Goal: Obtain resource: Download file/media

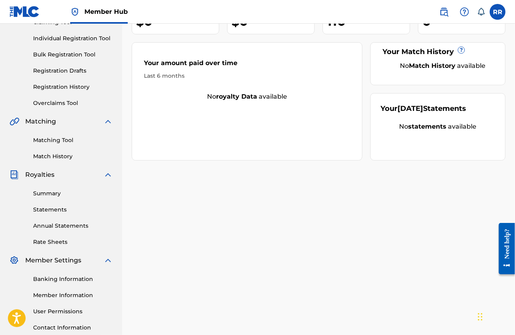
scroll to position [148, 0]
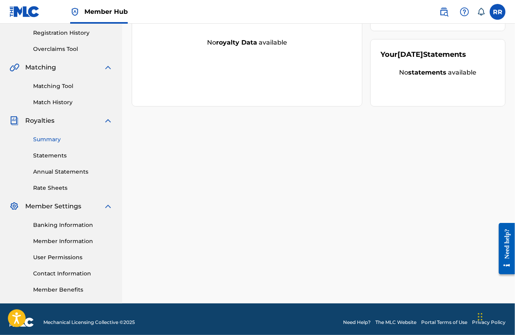
click at [50, 141] on link "Summary" at bounding box center [73, 139] width 80 height 8
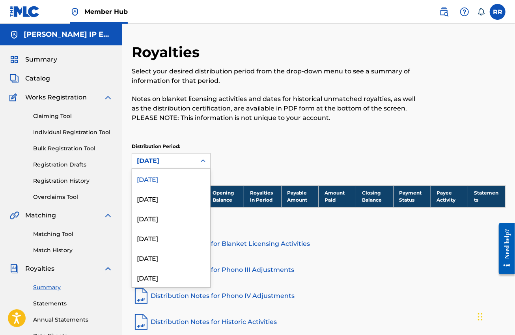
click at [174, 159] on div "[DATE]" at bounding box center [164, 160] width 54 height 9
click at [158, 202] on div "[DATE]" at bounding box center [171, 199] width 78 height 20
click at [162, 162] on div "[DATE]" at bounding box center [164, 160] width 54 height 9
click at [162, 178] on div "[DATE]" at bounding box center [171, 179] width 78 height 20
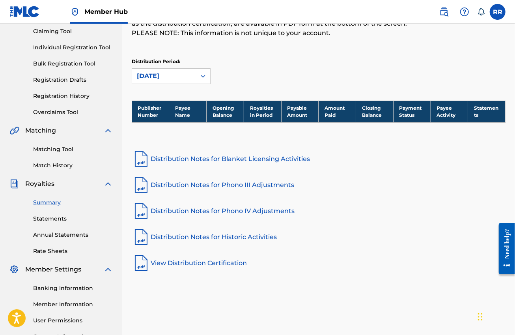
scroll to position [99, 0]
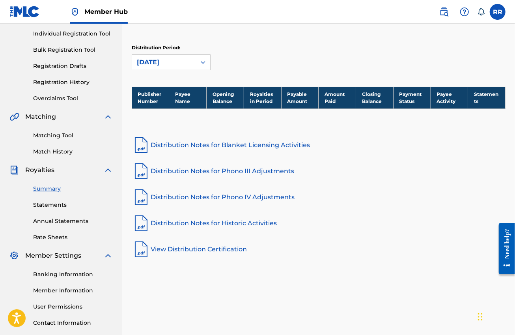
click at [260, 140] on link "Distribution Notes for Blanket Licensing Activities" at bounding box center [319, 145] width 374 height 19
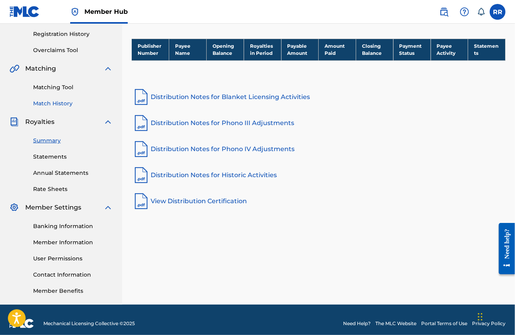
scroll to position [148, 0]
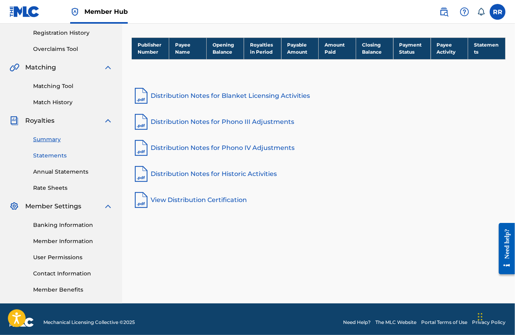
click at [54, 154] on link "Statements" at bounding box center [73, 155] width 80 height 8
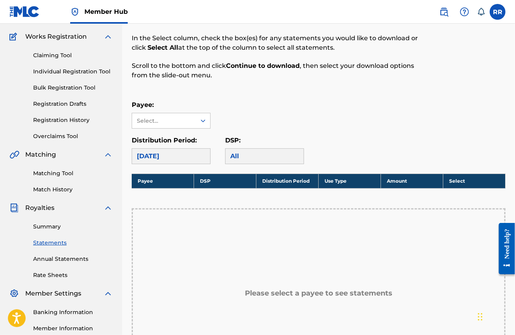
scroll to position [49, 0]
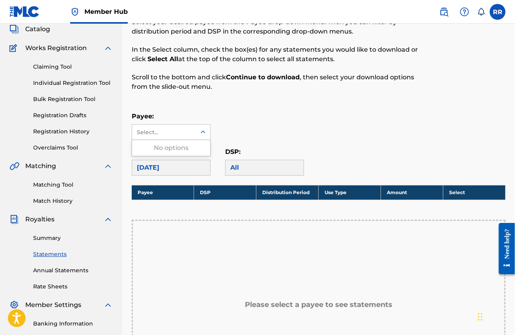
click at [169, 137] on div "Select..." at bounding box center [164, 132] width 64 height 15
click at [170, 137] on div "Select..." at bounding box center [164, 132] width 64 height 15
click at [171, 137] on div "Select..." at bounding box center [164, 132] width 64 height 15
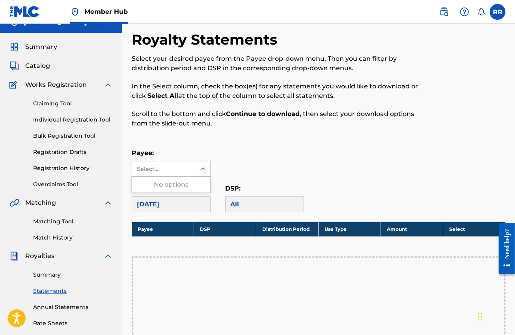
scroll to position [0, 0]
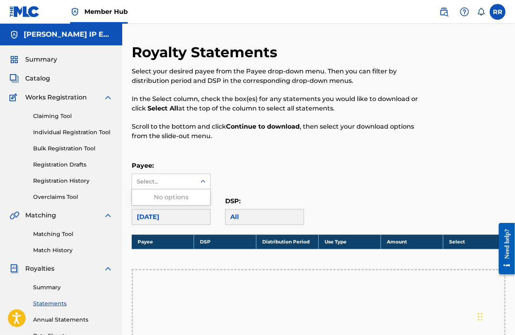
click at [168, 196] on div "No options" at bounding box center [171, 197] width 78 height 16
click at [292, 152] on div "Royalty Statements Select your desired payee from the Payee drop-down menu. The…" at bounding box center [319, 282] width 374 height 479
click at [170, 183] on div "Select..." at bounding box center [164, 182] width 54 height 8
click at [267, 178] on div "Payee: Select..." at bounding box center [319, 175] width 374 height 28
click at [174, 183] on div "Select..." at bounding box center [164, 182] width 54 height 8
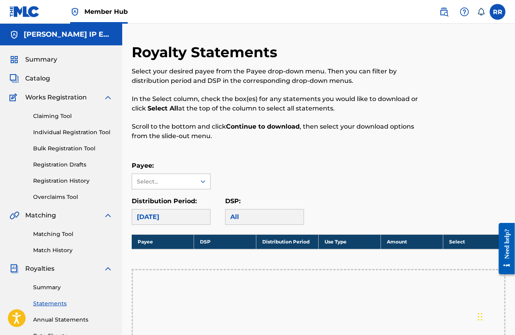
click at [194, 180] on div "Select..." at bounding box center [164, 181] width 64 height 15
click at [35, 77] on span "Catalog" at bounding box center [37, 78] width 25 height 9
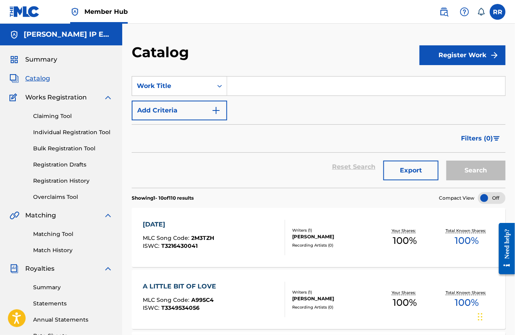
click at [227, 234] on div "[DATE] MLC Song Code : 2M3TZH ISWC : T3216430041" at bounding box center [214, 238] width 142 height 36
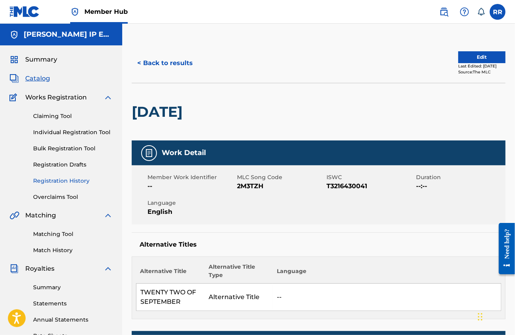
click at [50, 183] on link "Registration History" at bounding box center [73, 181] width 80 height 8
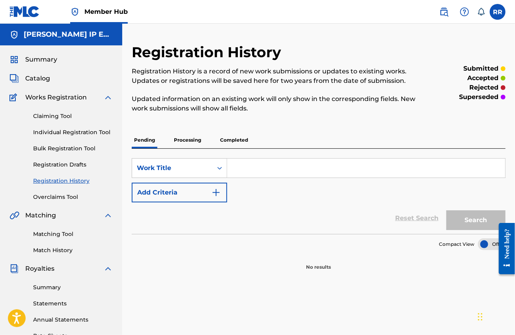
click at [243, 136] on p "Completed" at bounding box center [234, 140] width 33 height 17
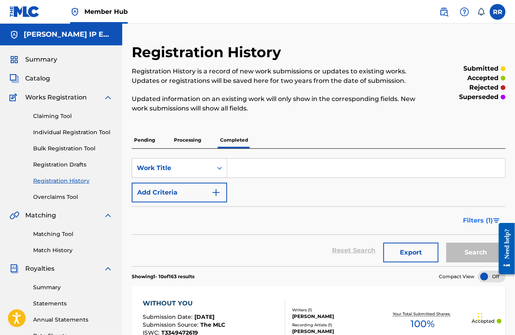
click at [476, 219] on span "Filters ( 1 )" at bounding box center [478, 220] width 30 height 9
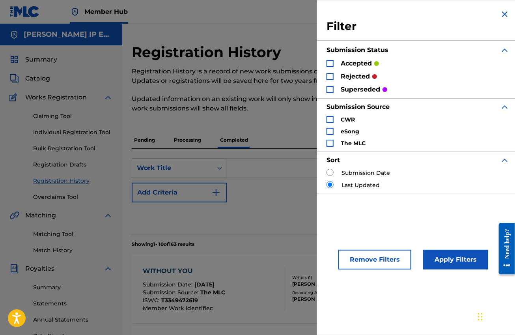
click at [370, 80] on p "rejected" at bounding box center [355, 76] width 29 height 9
click at [329, 75] on div "Search Form" at bounding box center [330, 76] width 7 height 7
click at [432, 262] on button "Apply Filters" at bounding box center [455, 260] width 65 height 20
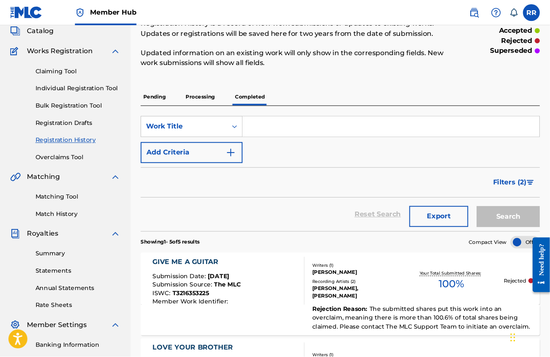
scroll to position [49, 0]
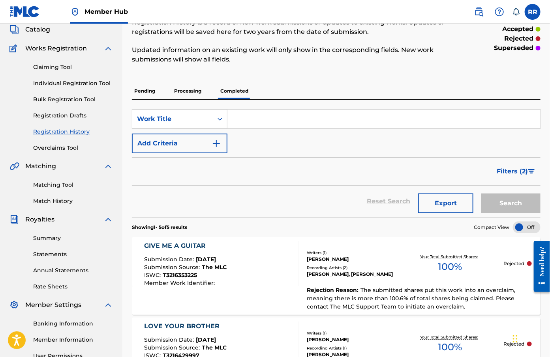
drag, startPoint x: 515, startPoint y: 45, endPoint x: 333, endPoint y: 188, distance: 231.3
click at [333, 188] on div "Reset Search Export Search" at bounding box center [336, 202] width 408 height 32
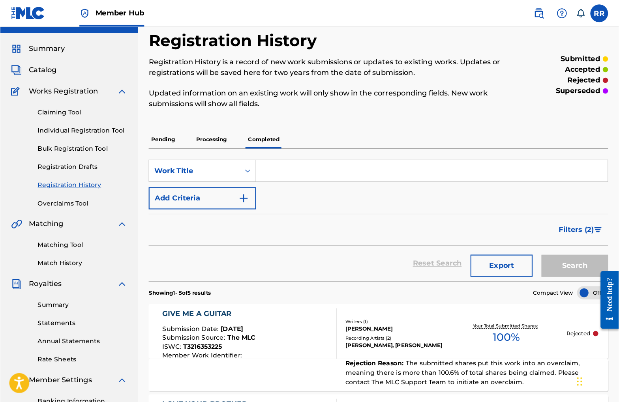
scroll to position [0, 0]
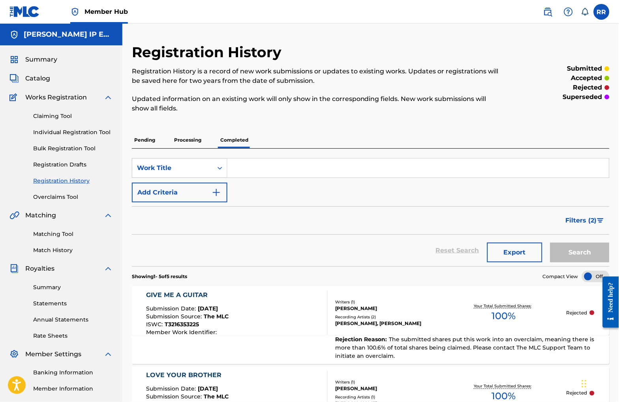
drag, startPoint x: 527, startPoint y: 1, endPoint x: 402, endPoint y: 233, distance: 264.1
click at [402, 233] on div "Filters ( 2 )" at bounding box center [370, 220] width 477 height 28
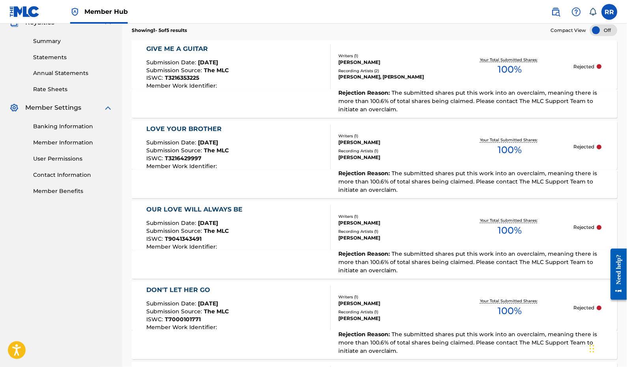
scroll to position [229, 0]
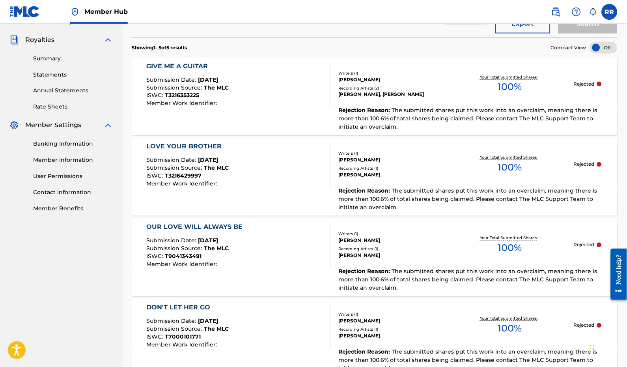
click at [208, 82] on span "[DATE]" at bounding box center [208, 79] width 20 height 7
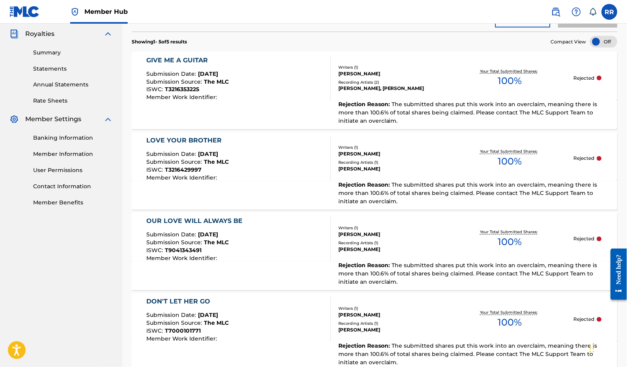
scroll to position [358, 0]
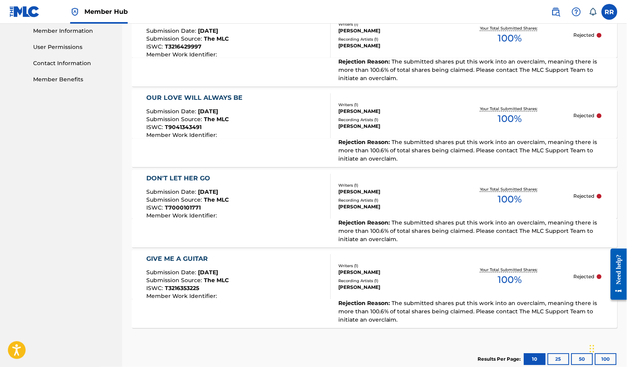
click at [186, 262] on div "GIVE ME A GUITAR" at bounding box center [187, 258] width 82 height 9
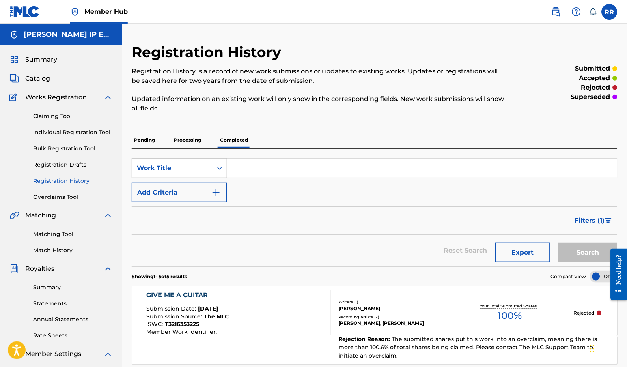
scroll to position [122, 0]
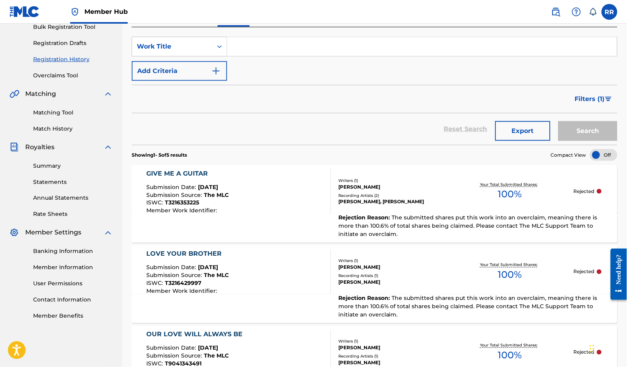
click at [176, 272] on span "Submission Source :" at bounding box center [175, 275] width 58 height 7
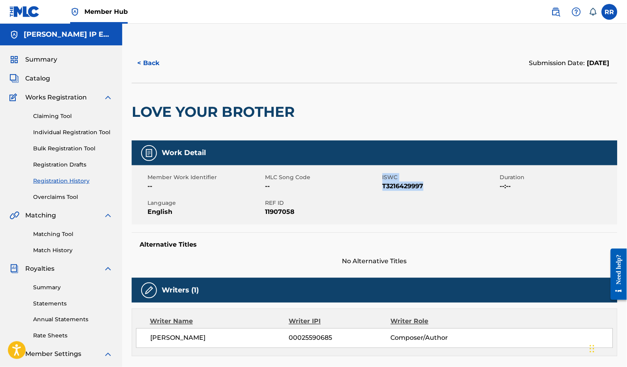
drag, startPoint x: 382, startPoint y: 187, endPoint x: 423, endPoint y: 190, distance: 41.1
click at [429, 188] on div "Member Work Identifier -- MLC Song Code -- ISWC T3216429997 Duration --:-- Lang…" at bounding box center [375, 194] width 486 height 59
click at [422, 190] on span "T3216429997" at bounding box center [441, 185] width 116 height 9
drag, startPoint x: 424, startPoint y: 185, endPoint x: 383, endPoint y: 189, distance: 40.8
click at [383, 189] on span "T3216429997" at bounding box center [441, 185] width 116 height 9
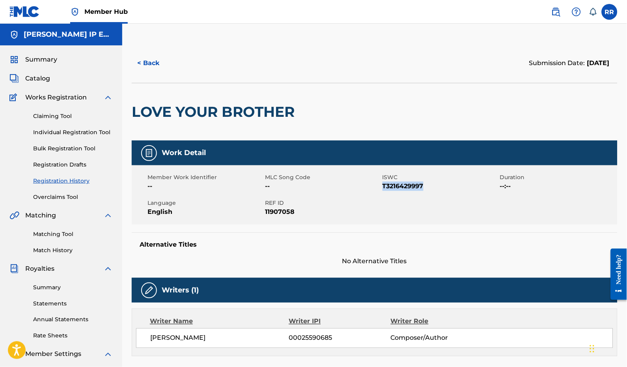
copy span "T3216429997"
click at [151, 67] on button "< Back" at bounding box center [155, 63] width 47 height 20
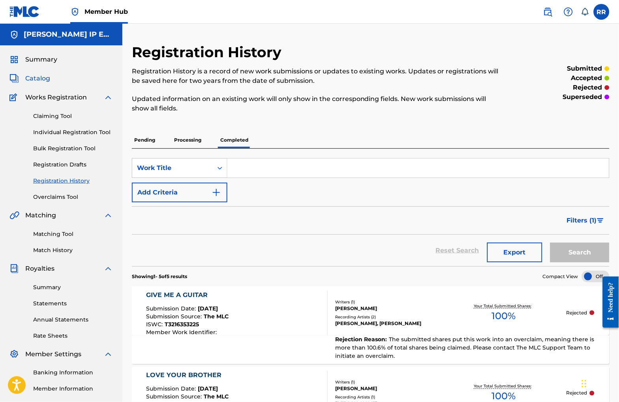
click at [39, 79] on span "Catalog" at bounding box center [37, 78] width 25 height 9
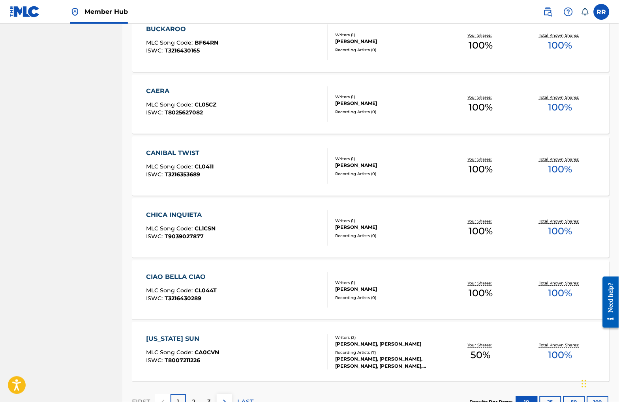
scroll to position [501, 0]
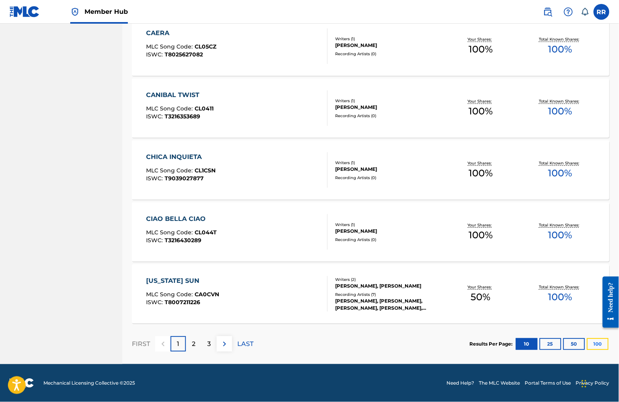
click at [515, 335] on button "100" at bounding box center [598, 344] width 22 height 12
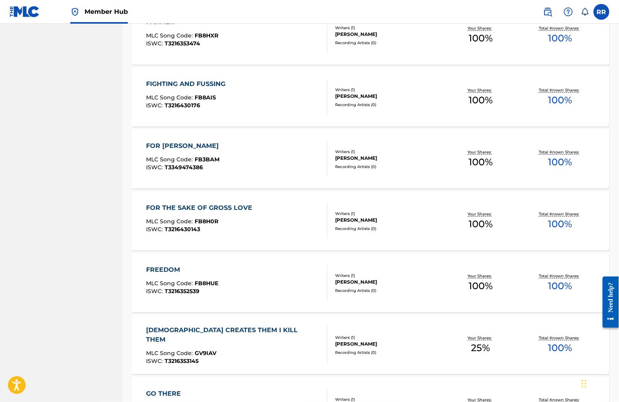
scroll to position [1448, 0]
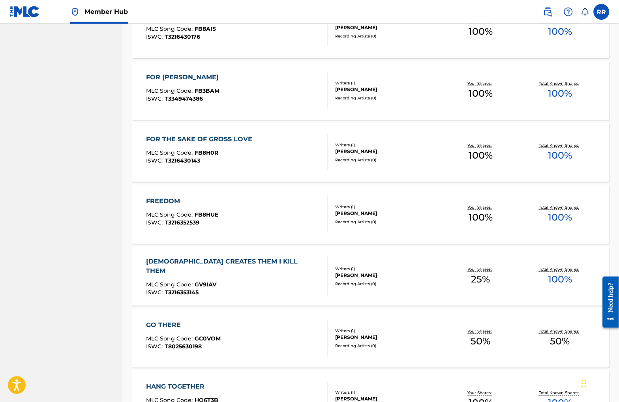
click at [259, 266] on div "[DEMOGRAPHIC_DATA] CREATES THEM I KILL THEM" at bounding box center [233, 266] width 175 height 19
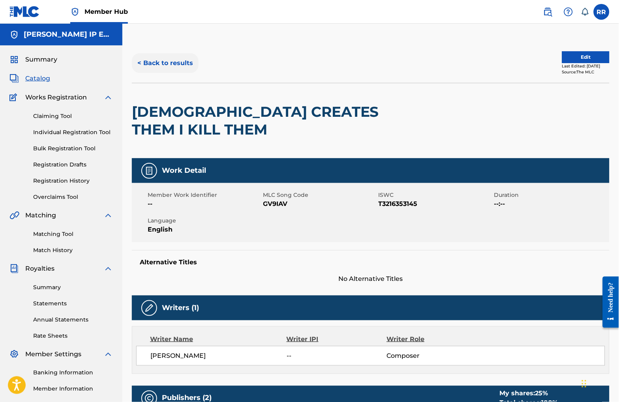
click at [153, 59] on button "< Back to results" at bounding box center [165, 63] width 67 height 20
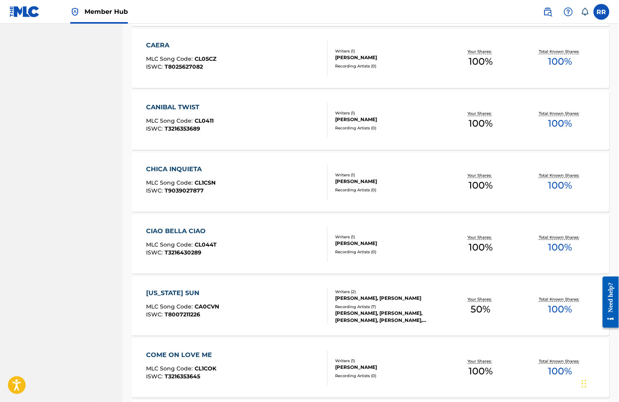
scroll to position [442, 0]
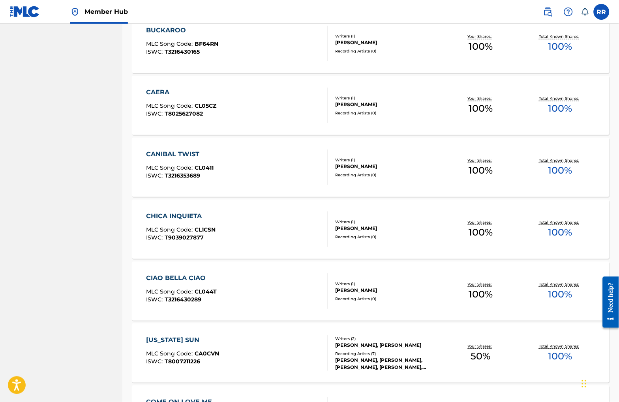
click at [236, 111] on div "CAERA MLC Song Code : CL05CZ ISWC : T8025627082" at bounding box center [236, 106] width 181 height 36
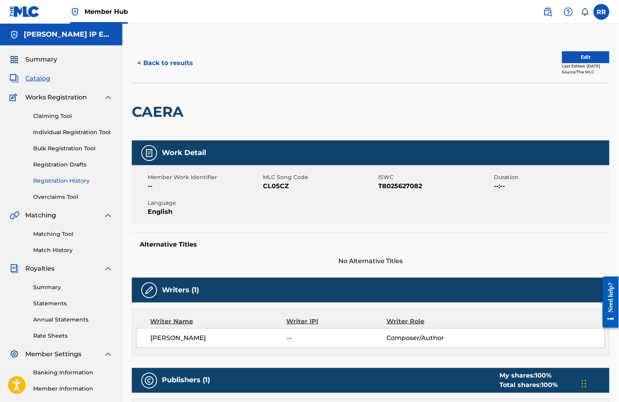
click at [50, 184] on link "Registration History" at bounding box center [73, 181] width 80 height 8
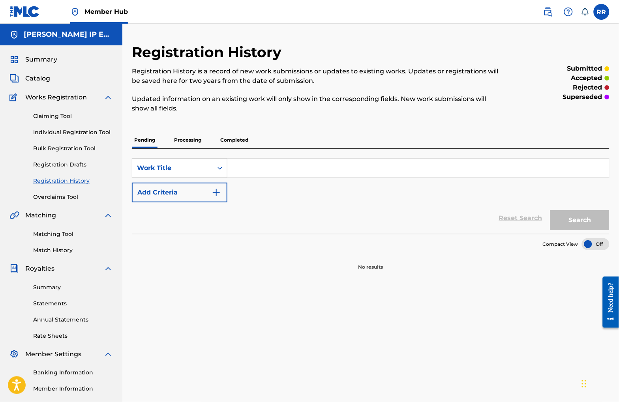
click at [235, 142] on p "Completed" at bounding box center [234, 140] width 33 height 17
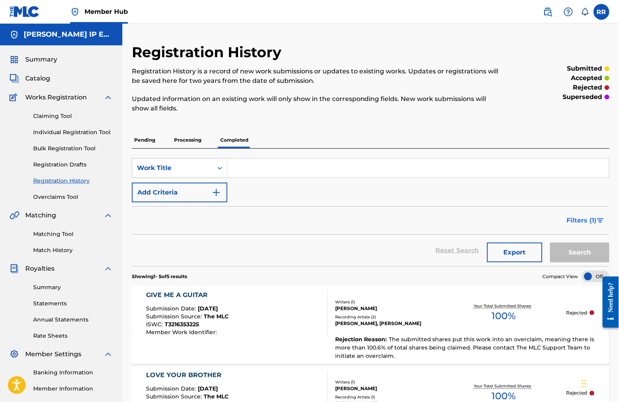
click at [515, 224] on span "Filters ( 1 )" at bounding box center [582, 220] width 30 height 9
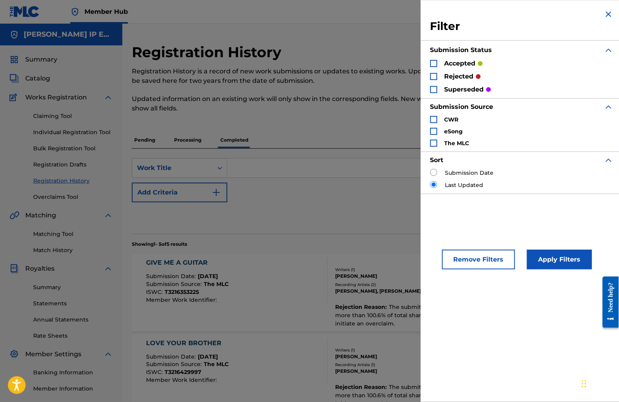
click at [434, 77] on div "Search Form" at bounding box center [433, 76] width 7 height 7
click at [515, 261] on button "Apply Filters" at bounding box center [559, 260] width 65 height 20
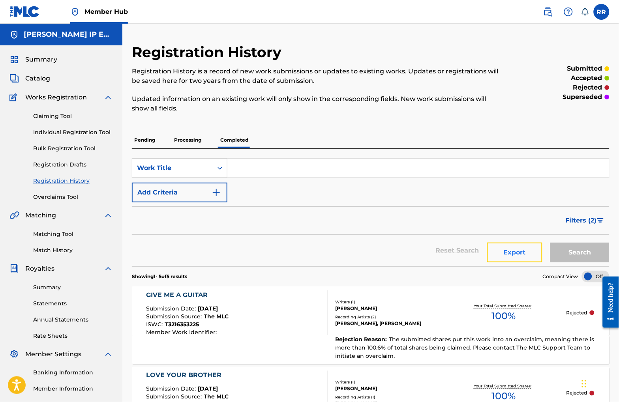
click at [515, 253] on button "Export" at bounding box center [514, 253] width 55 height 20
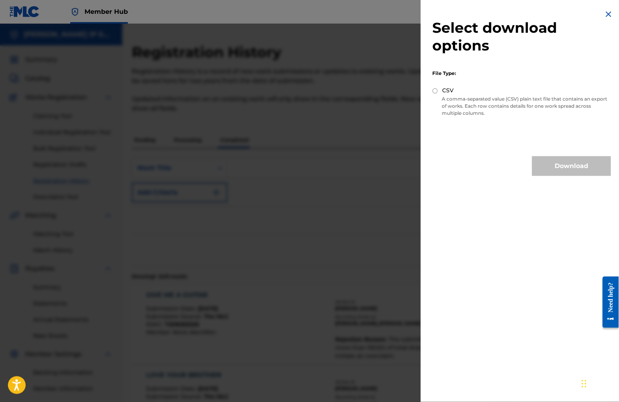
click at [435, 91] on input "CSV" at bounding box center [434, 90] width 5 height 5
radio input "true"
click at [515, 169] on button "Download" at bounding box center [571, 166] width 79 height 20
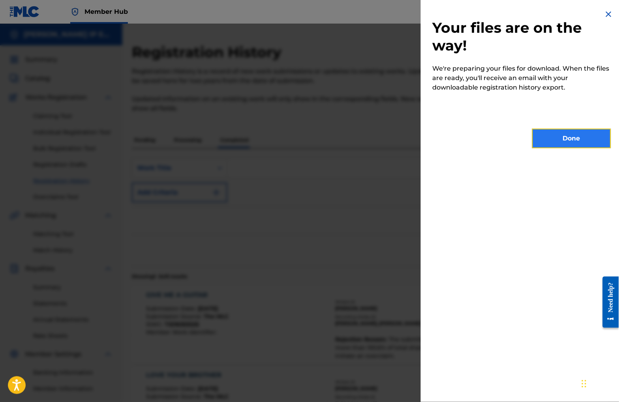
click at [515, 135] on button "Done" at bounding box center [571, 139] width 79 height 20
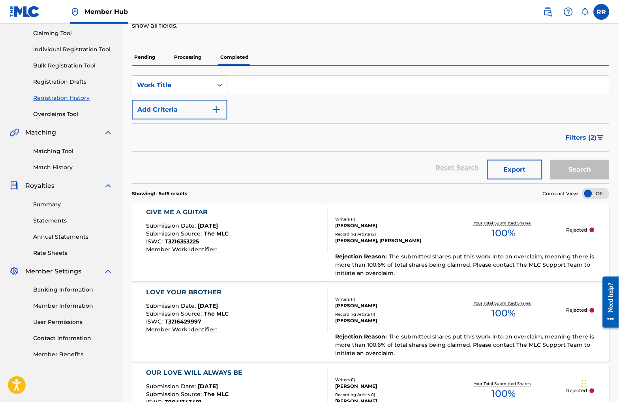
scroll to position [118, 0]
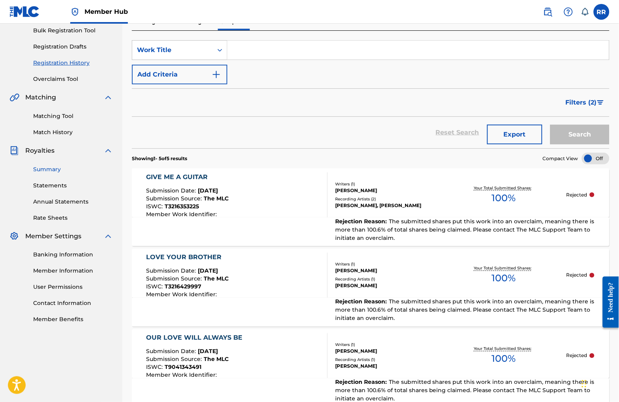
click at [43, 170] on link "Summary" at bounding box center [73, 169] width 80 height 8
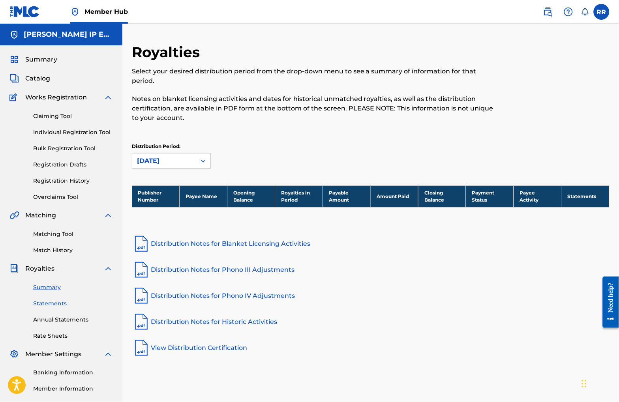
click at [53, 305] on link "Statements" at bounding box center [73, 303] width 80 height 8
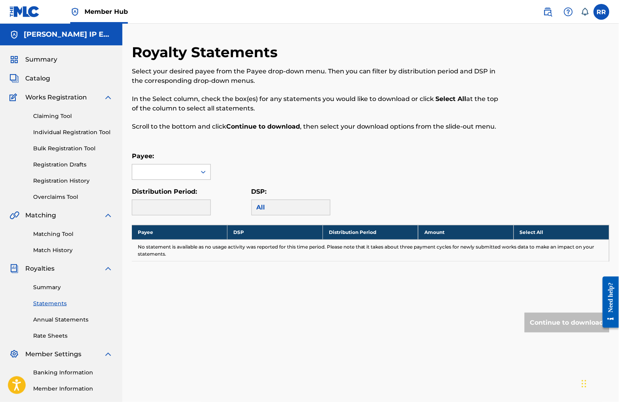
click at [168, 171] on div at bounding box center [164, 172] width 64 height 15
click at [35, 74] on span "Catalog" at bounding box center [37, 78] width 25 height 9
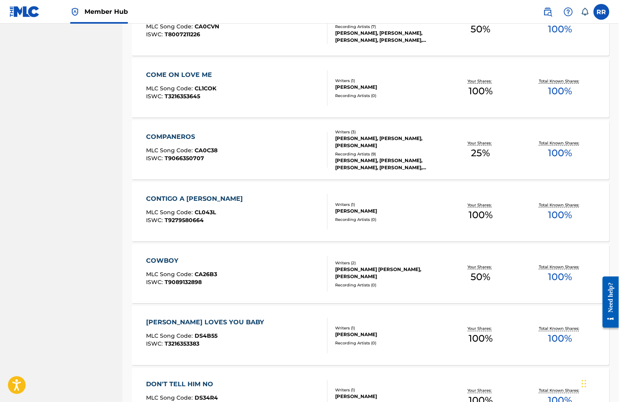
scroll to position [710, 0]
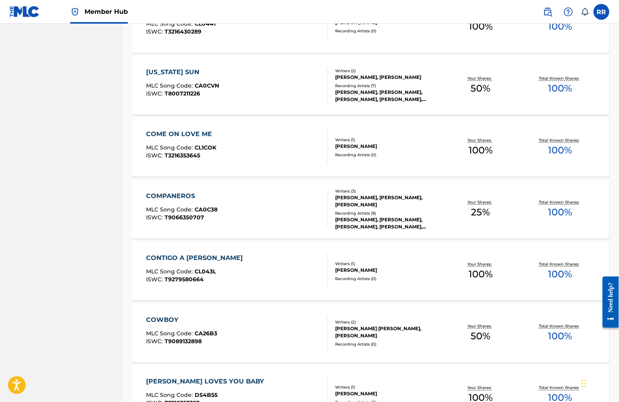
click at [244, 86] on div "[US_STATE] SUN MLC Song Code : CA0CVN ISWC : T8007211226" at bounding box center [236, 85] width 181 height 36
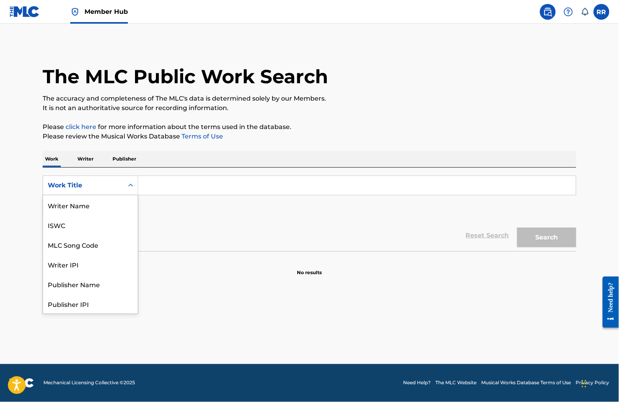
click at [127, 182] on icon "Search Form" at bounding box center [131, 185] width 8 height 8
click at [85, 222] on div "ISWC" at bounding box center [90, 225] width 95 height 20
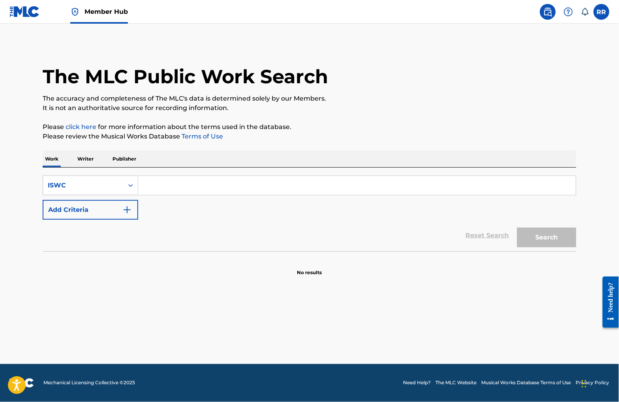
click at [155, 181] on input "Search Form" at bounding box center [357, 185] width 438 height 19
paste input "T-321.643.010-9"
type input "T-321.643.010-9"
click at [517, 228] on button "Search" at bounding box center [546, 238] width 59 height 20
